Goal: Task Accomplishment & Management: Manage account settings

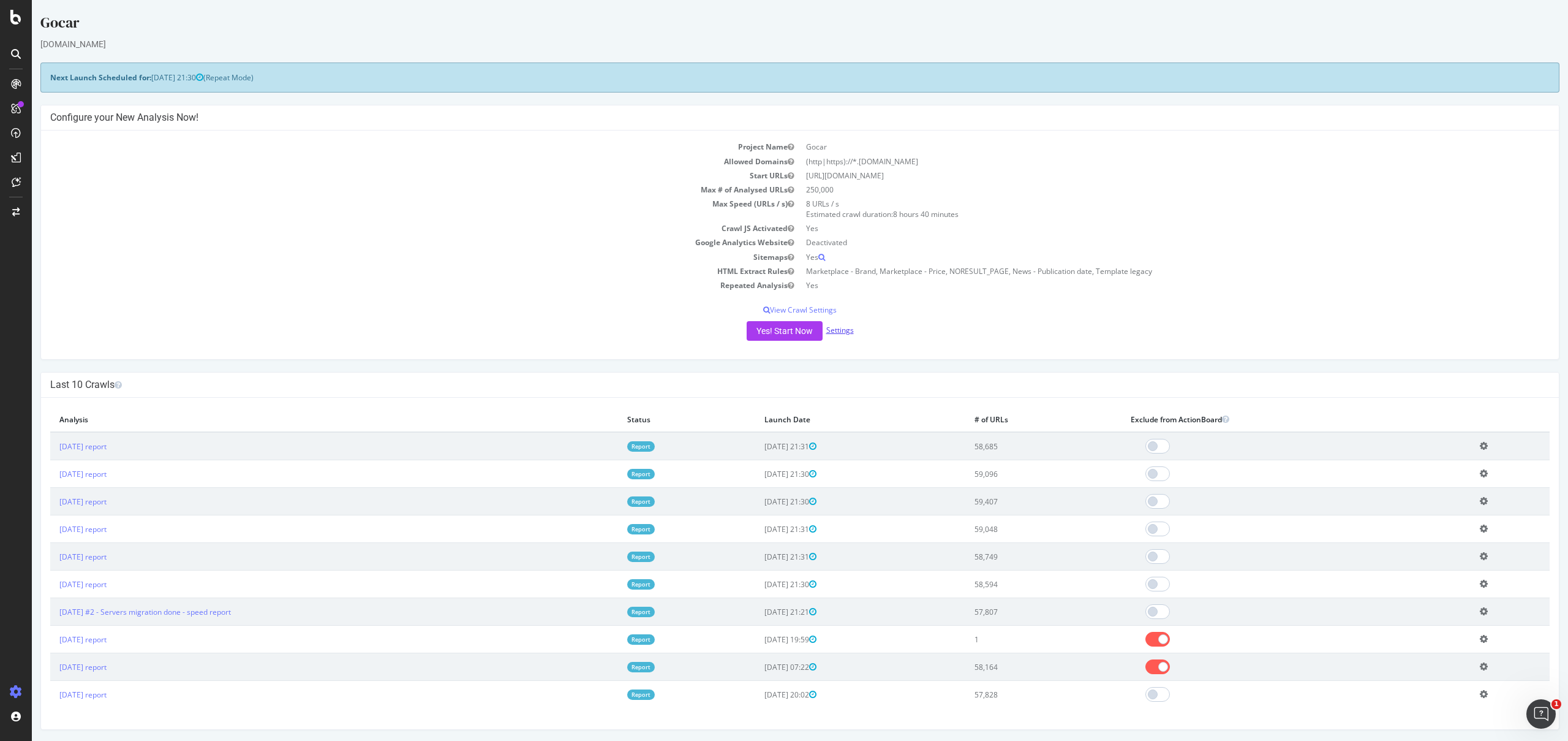
click at [839, 333] on link "Settings" at bounding box center [840, 330] width 27 height 11
click at [104, 447] on link "[DATE] report" at bounding box center [82, 446] width 47 height 11
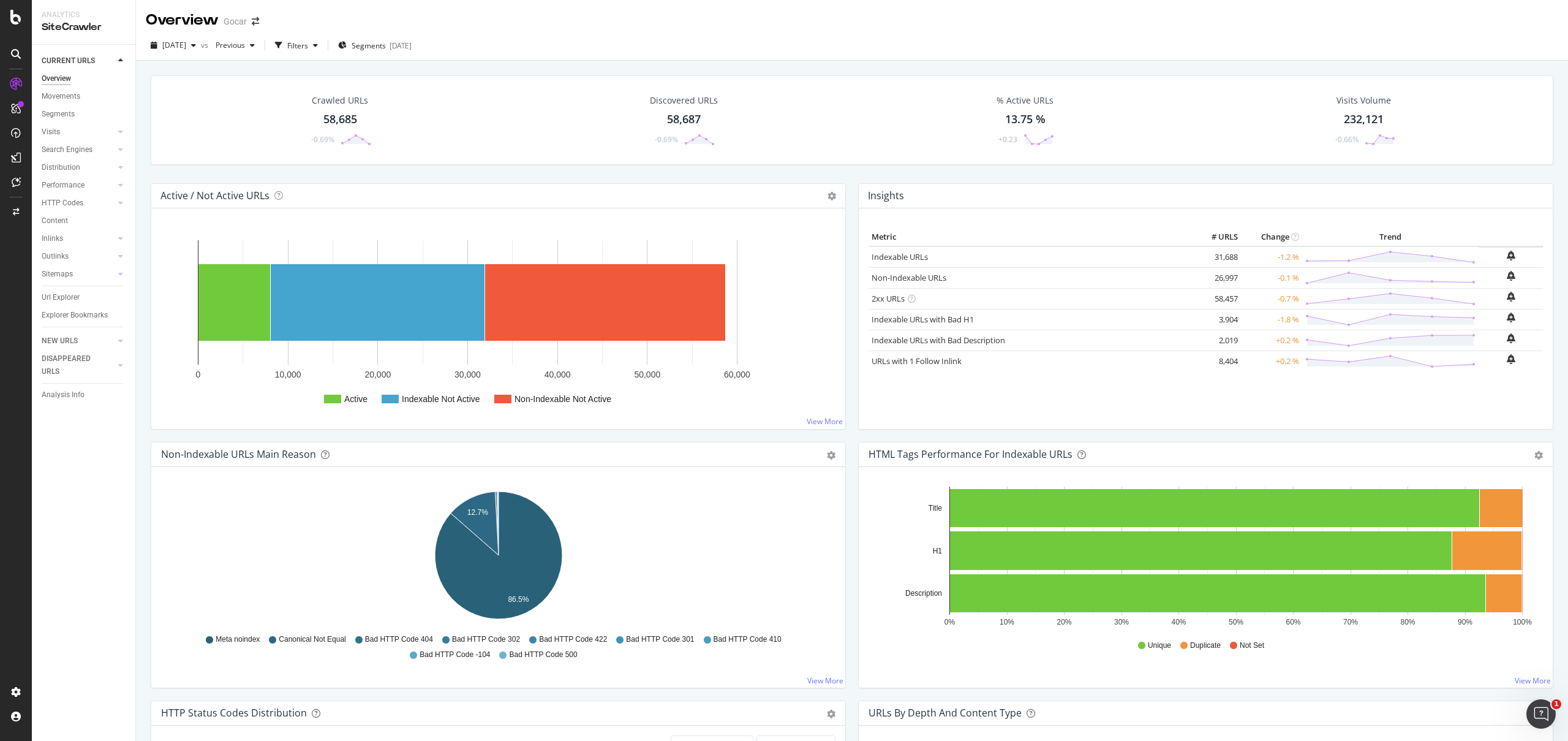
click at [16, 78] on icon at bounding box center [16, 83] width 12 height 12
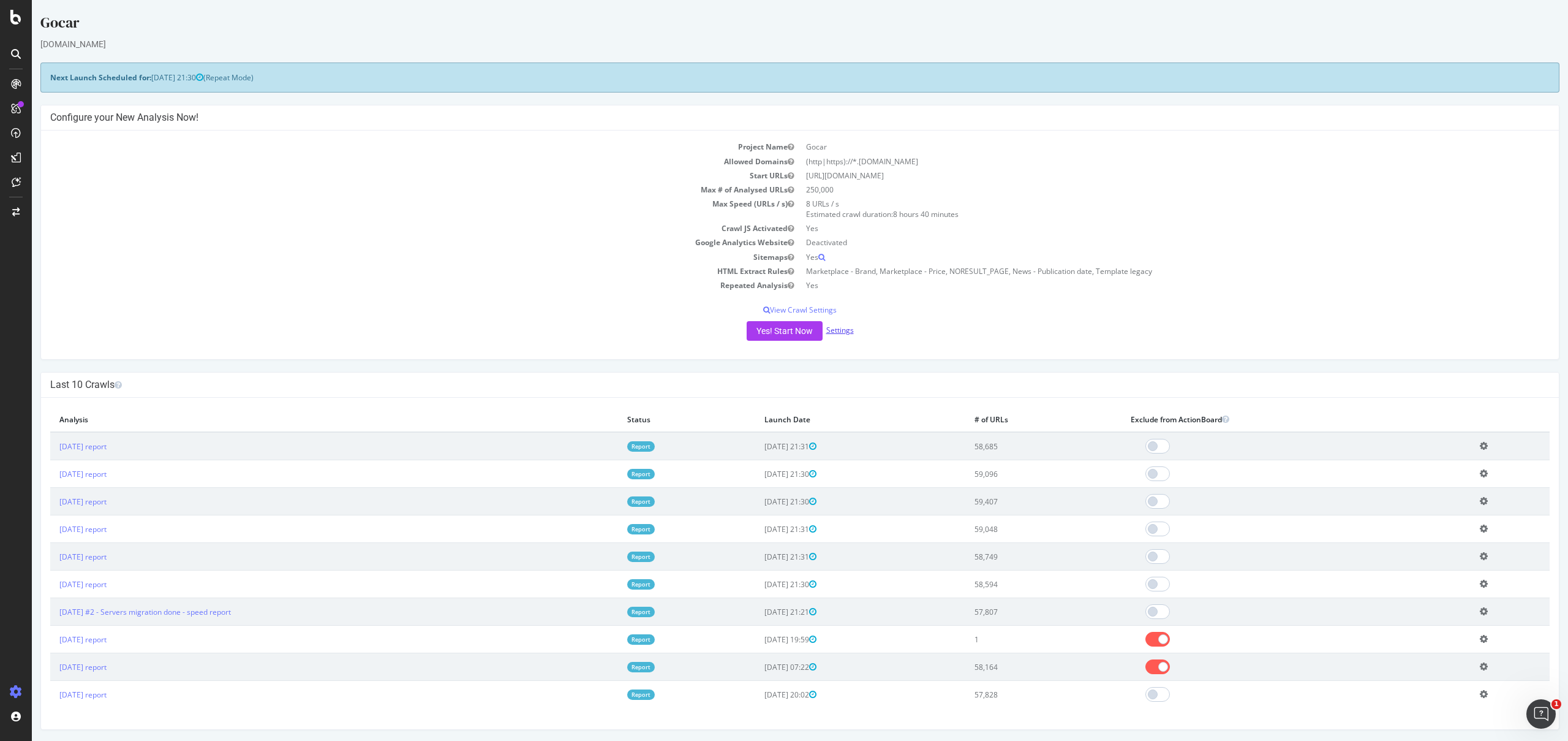
click at [845, 328] on link "Settings" at bounding box center [840, 330] width 27 height 11
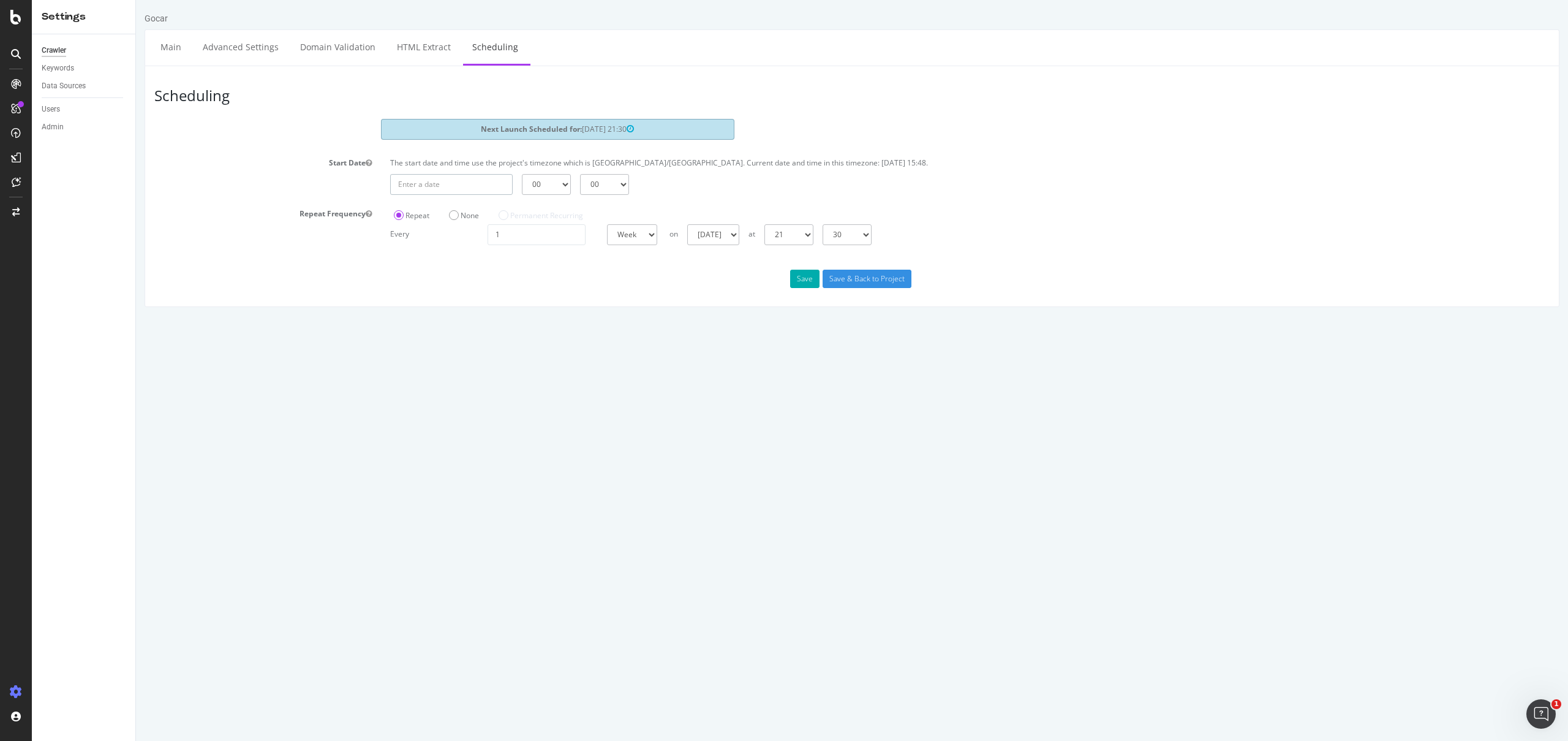
type input "2025-08-27"
click at [482, 182] on input "2025-08-27" at bounding box center [451, 184] width 123 height 21
click at [493, 323] on td "27" at bounding box center [492, 323] width 30 height 18
click at [558, 191] on select "00 01 02 03 04 05 06 07 08 09 10 11 12 13 14 15 16 17 18 19 20 21 22 23" at bounding box center [546, 184] width 49 height 21
select select "23"
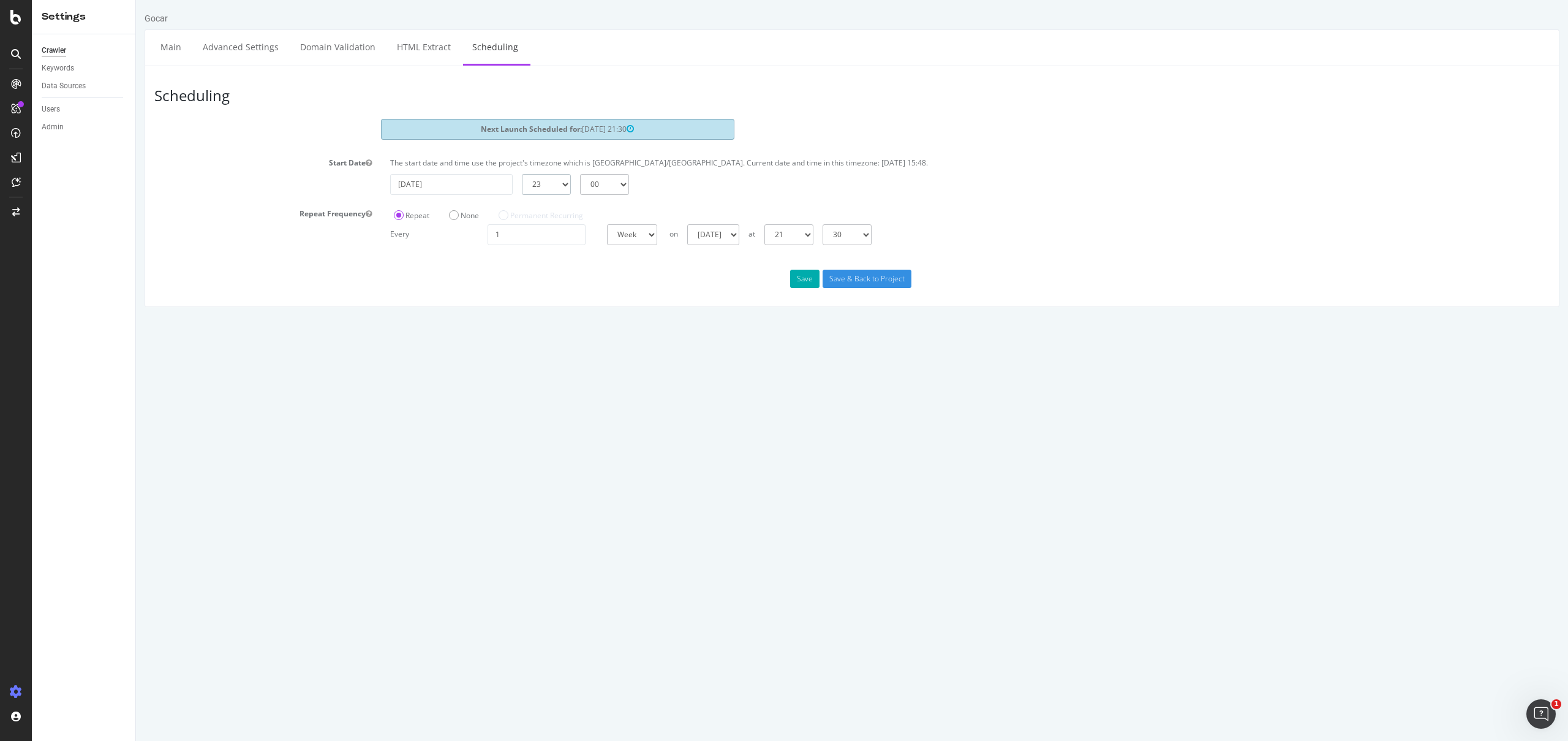
click at [522, 174] on select "00 01 02 03 04 05 06 07 08 09 10 11 12 13 14 15 16 17 18 19 20 21 22 23" at bounding box center [546, 184] width 49 height 21
click at [865, 281] on input "Save & Back to Project" at bounding box center [867, 279] width 89 height 18
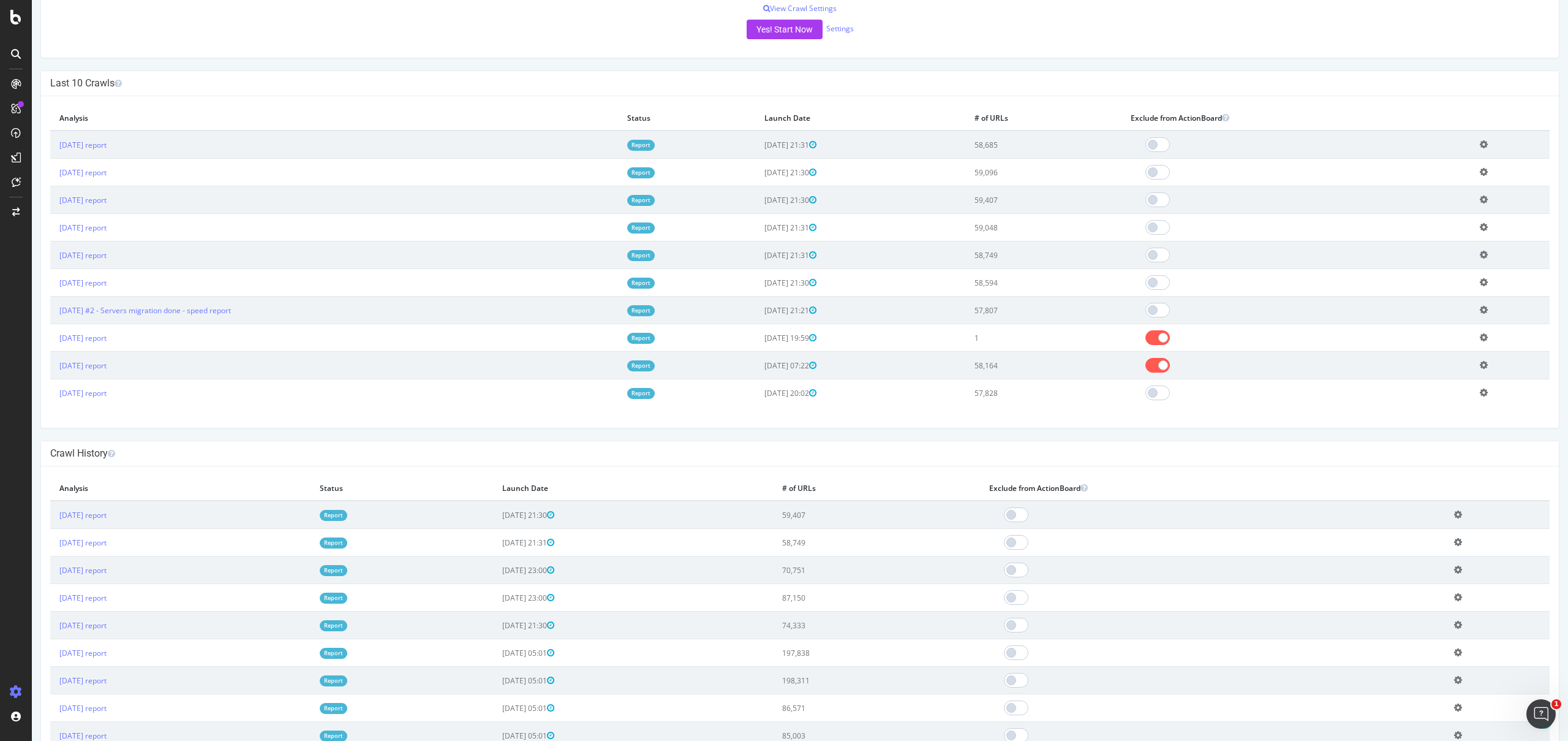
scroll to position [373, 0]
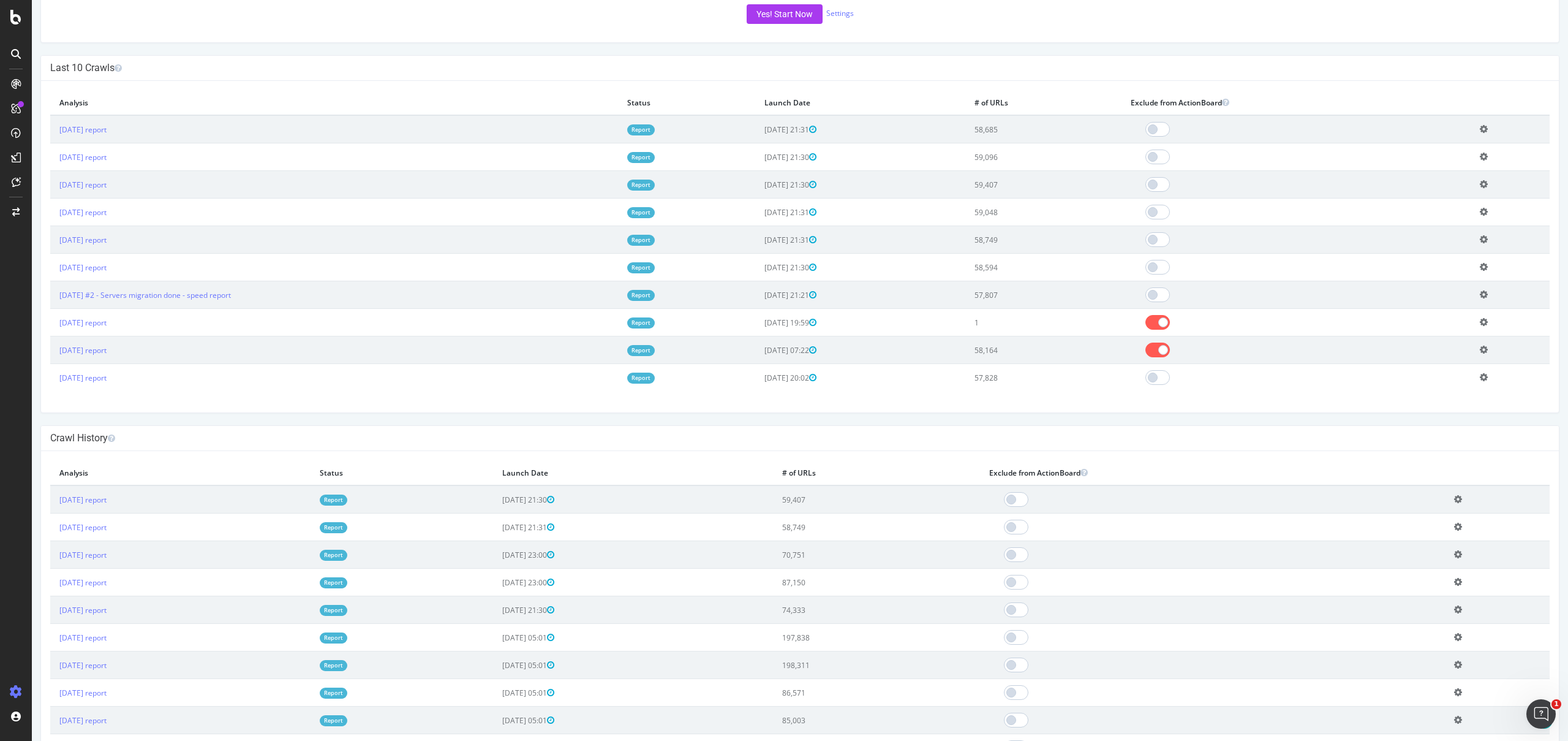
click at [525, 59] on div "Last 10 Crawls" at bounding box center [800, 68] width 1518 height 25
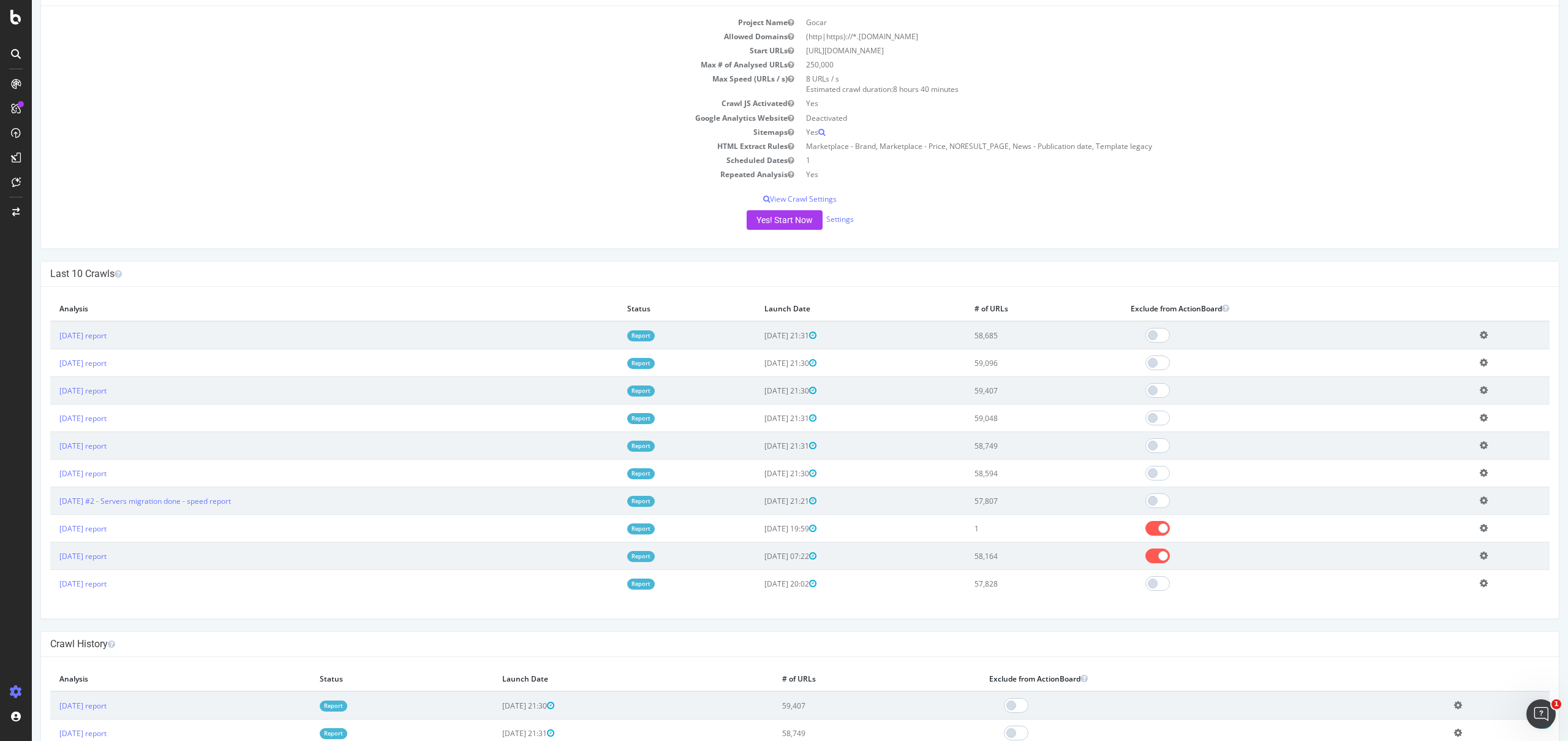
scroll to position [0, 0]
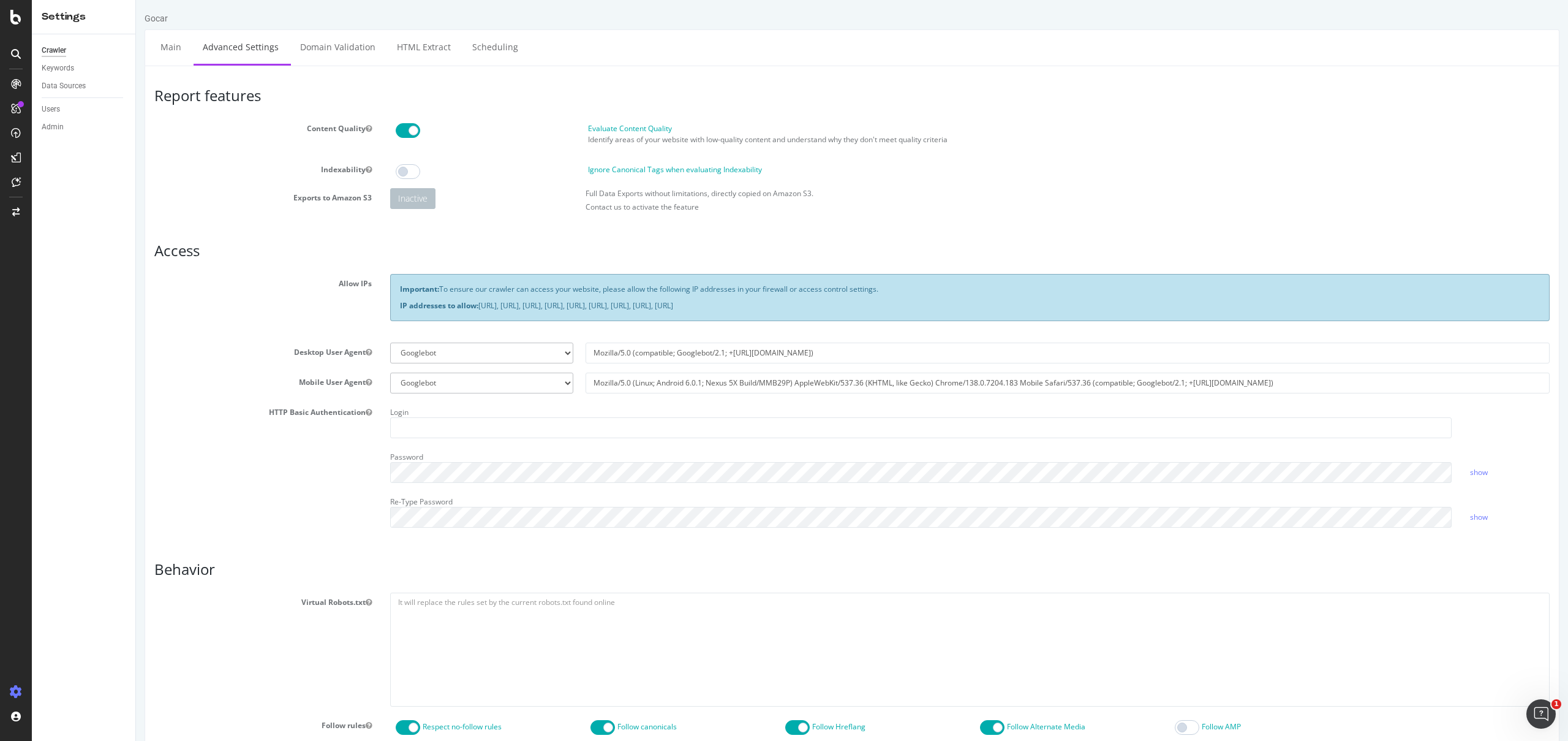
click at [252, 357] on div "Desktop User Agent Botify Googlebot Chrome Firefox Edge Custom Mozilla/5.0 (com…" at bounding box center [852, 352] width 1414 height 21
